Goal: Transaction & Acquisition: Download file/media

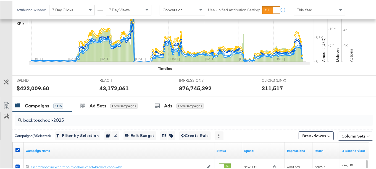
scroll to position [154, 0]
click at [99, 117] on input "backtoschool-2025" at bounding box center [181, 117] width 319 height 11
paste input "5851.18512 2932.092 14585.51448"
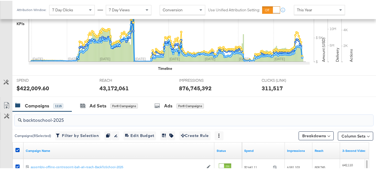
paste input "-to-school-boosting-july-sep"
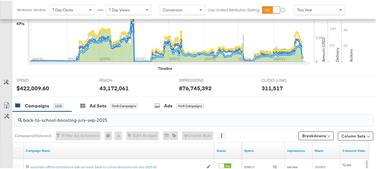
type input "back-to-school-boosting-july-sep-2025"
click at [17, 146] on div at bounding box center [18, 150] width 10 height 10
click at [19, 149] on label at bounding box center [17, 149] width 4 height 4
click at [0, 0] on input "checkbox" at bounding box center [0, 0] width 0 height 0
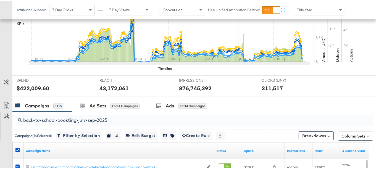
click at [5, 99] on link "Export as CSV" at bounding box center [6, 105] width 12 height 12
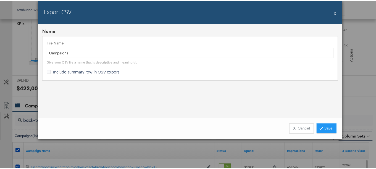
click at [69, 72] on span "Include summary row in CSV export" at bounding box center [86, 71] width 66 height 6
click at [0, 0] on input "Include summary row in CSV export" at bounding box center [0, 0] width 0 height 0
click at [321, 129] on link "Save" at bounding box center [326, 128] width 20 height 10
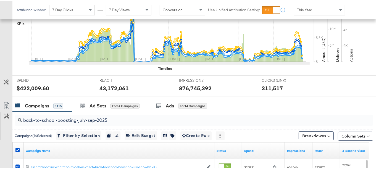
click at [98, 120] on input "back-to-school-boosting-july-sep-2025" at bounding box center [181, 117] width 319 height 11
